Goal: Navigation & Orientation: Find specific page/section

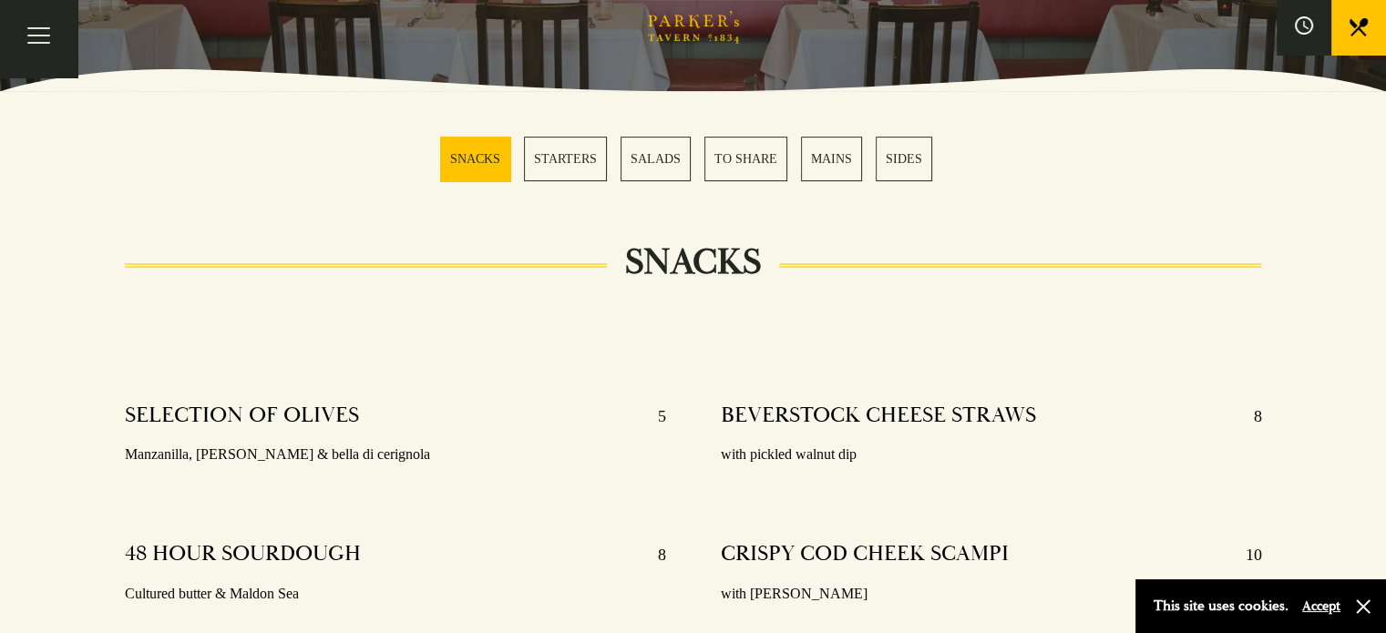
click at [828, 159] on link "MAINS" at bounding box center [831, 159] width 61 height 45
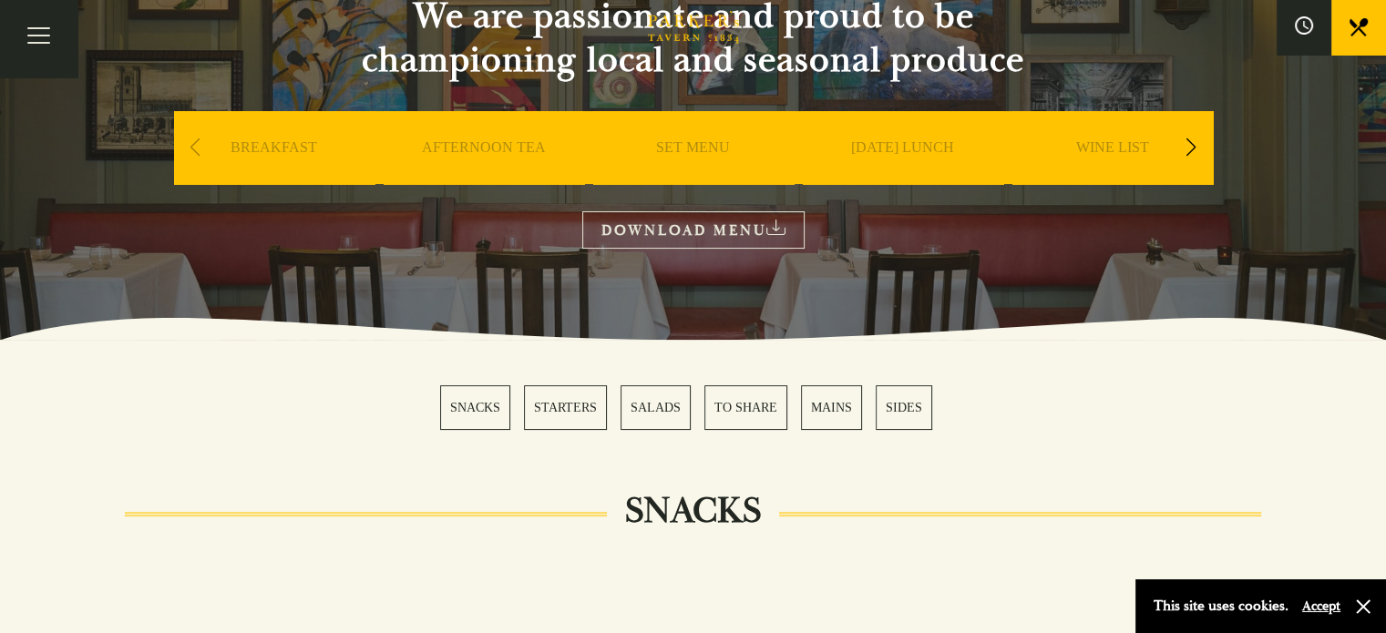
scroll to position [163, 0]
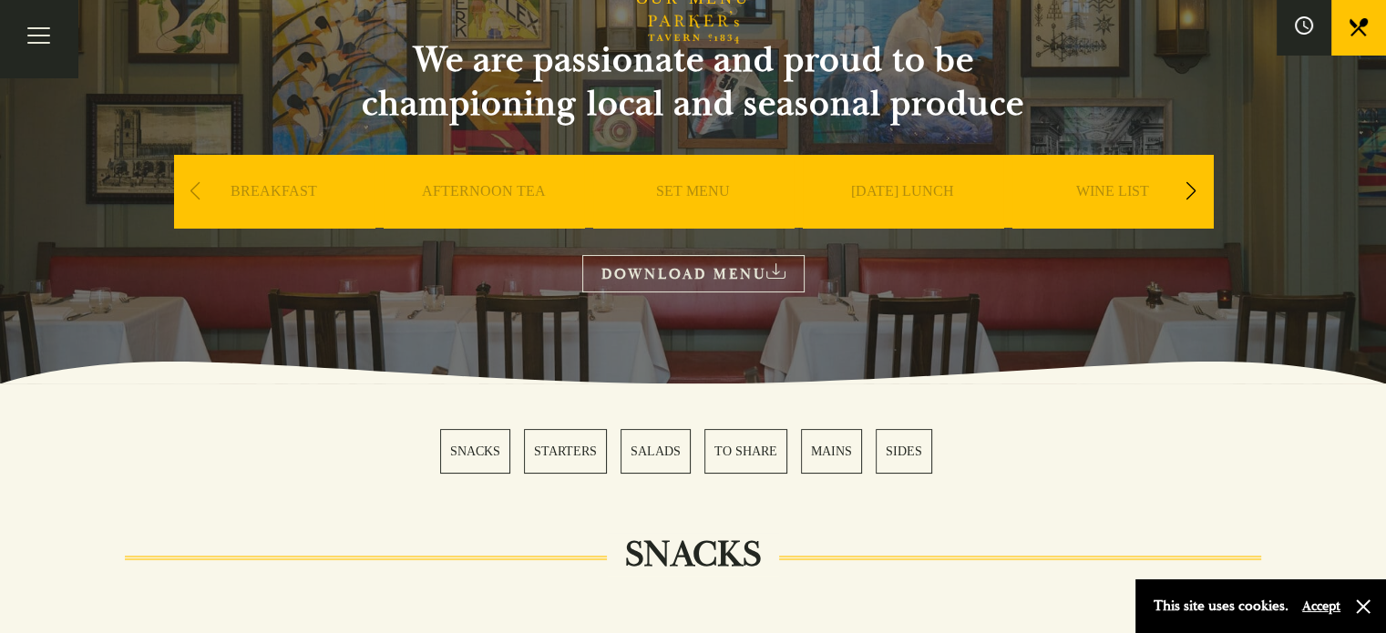
click at [0, 0] on link "BOOK" at bounding box center [0, 0] width 0 height 0
click at [1119, 189] on link "WINE LIST" at bounding box center [1112, 218] width 73 height 73
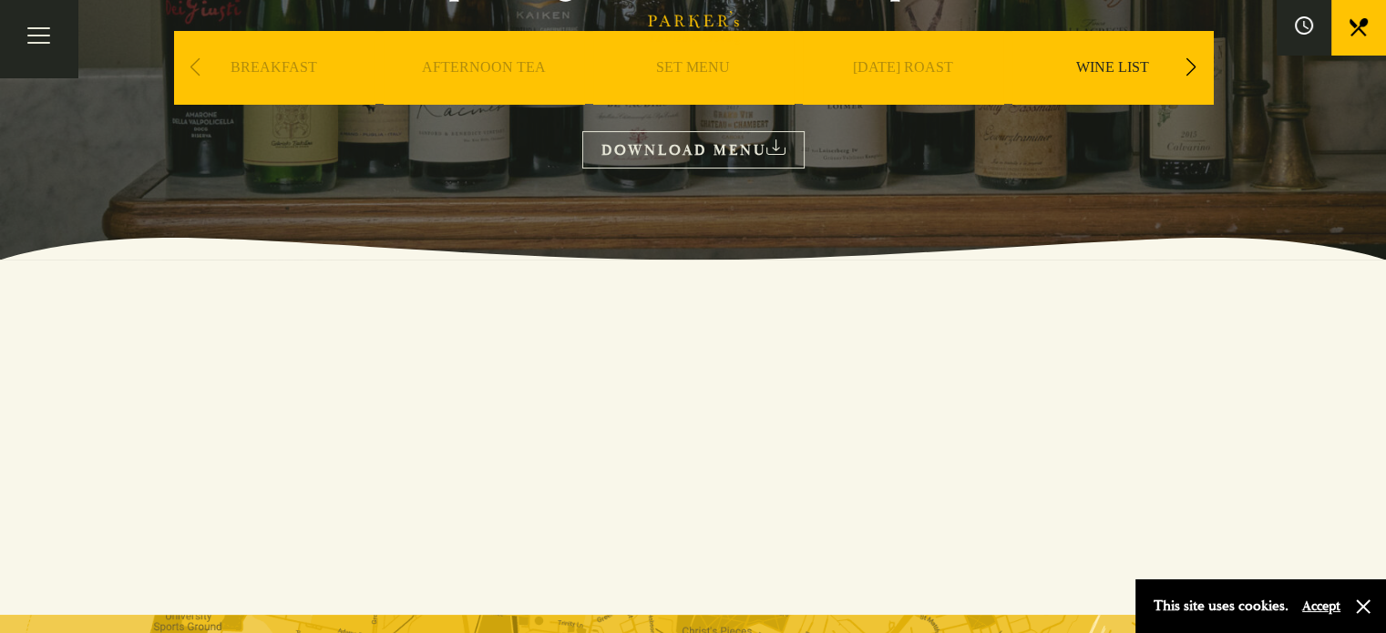
scroll to position [255, 0]
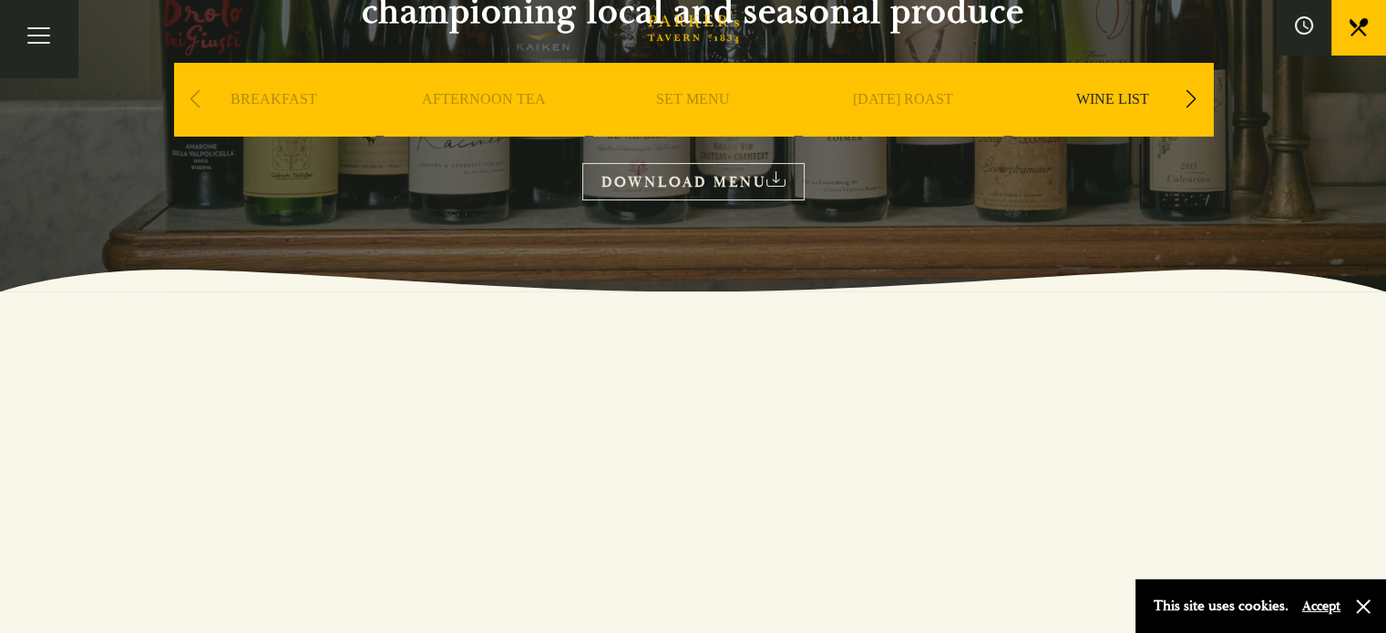
click at [736, 185] on link "DOWNLOAD MENU" at bounding box center [693, 181] width 222 height 37
